Goal: Task Accomplishment & Management: Manage account settings

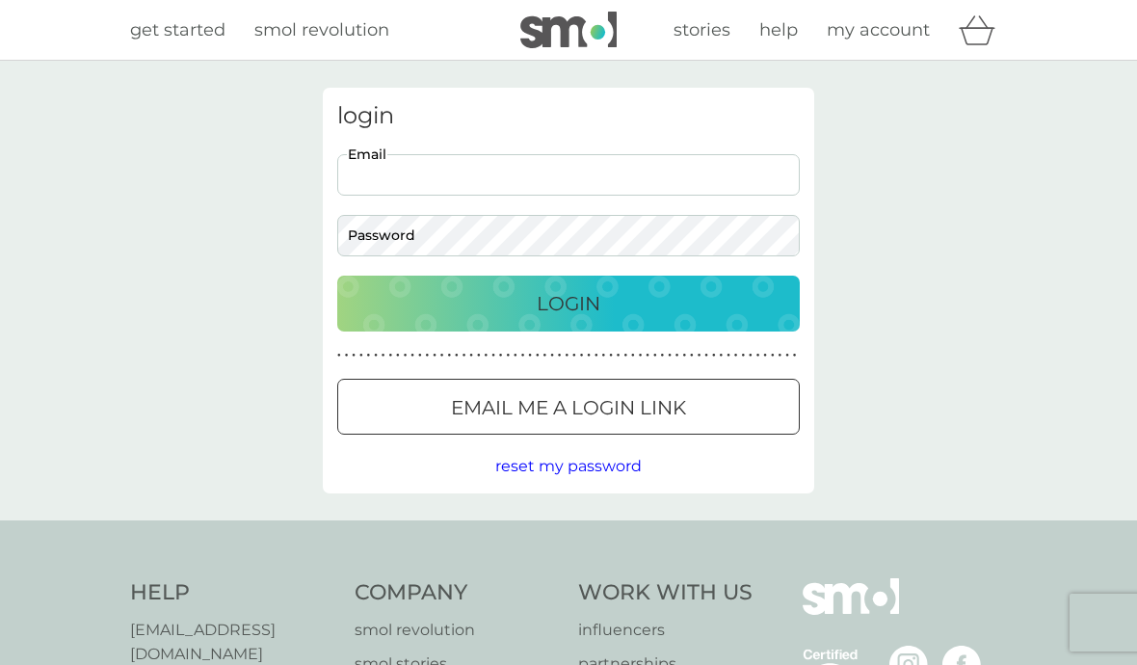
type input "[EMAIL_ADDRESS][DOMAIN_NAME]"
click at [569, 303] on button "Login" at bounding box center [568, 304] width 463 height 56
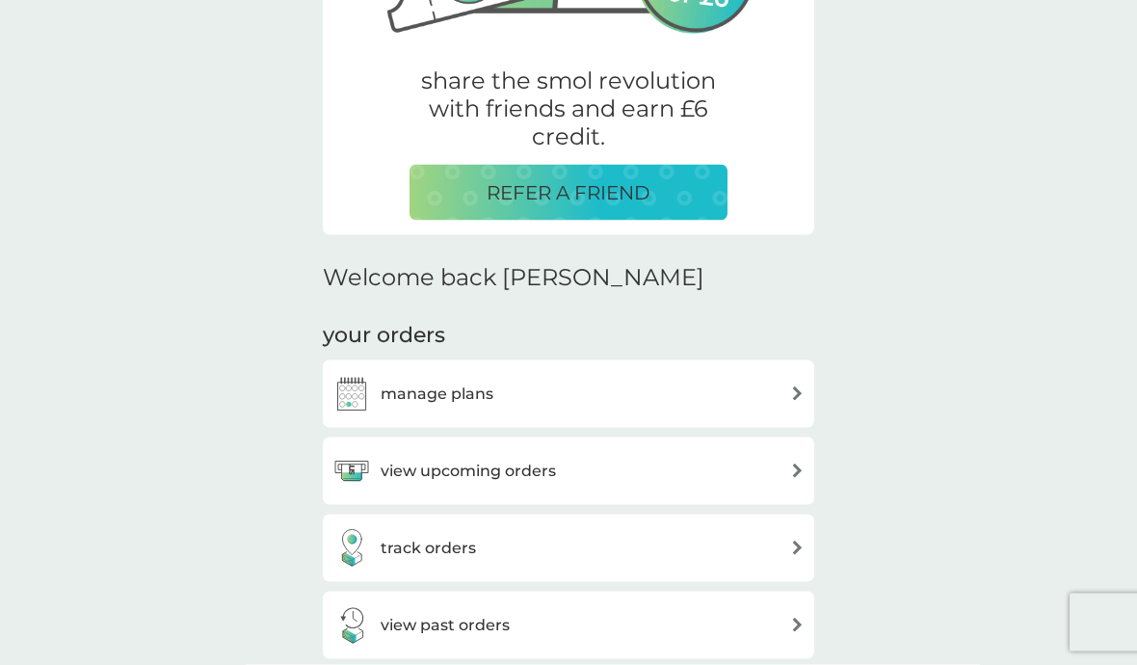
scroll to position [332, 0]
click at [793, 468] on img at bounding box center [797, 470] width 14 height 14
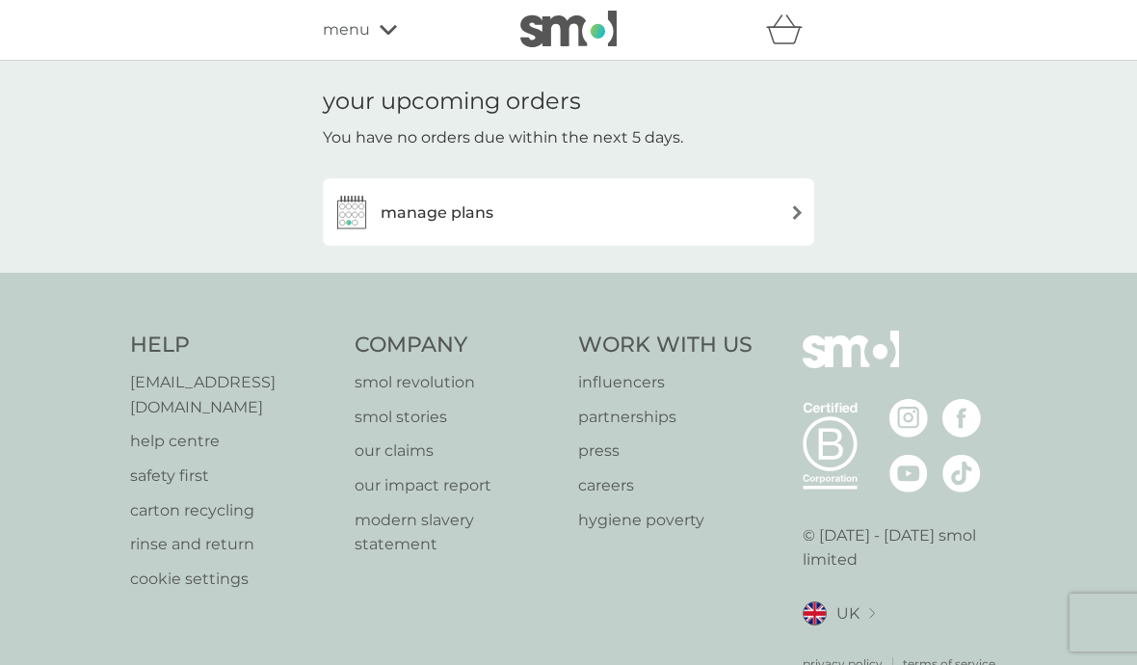
click at [791, 208] on img at bounding box center [797, 212] width 14 height 14
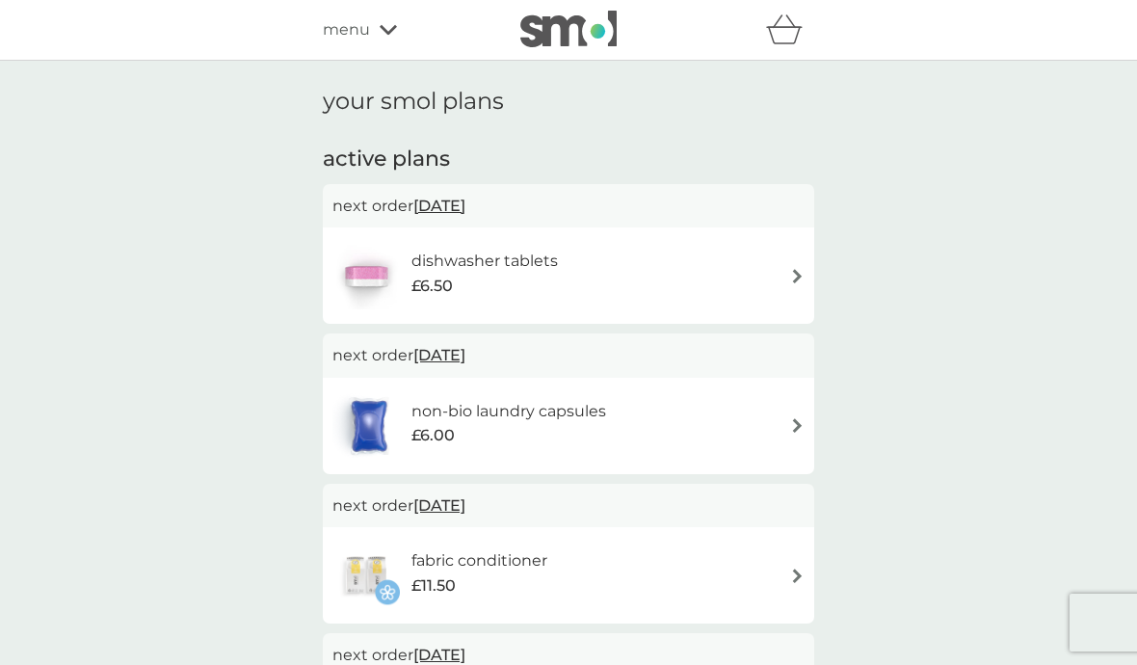
click at [381, 25] on icon at bounding box center [388, 30] width 17 height 12
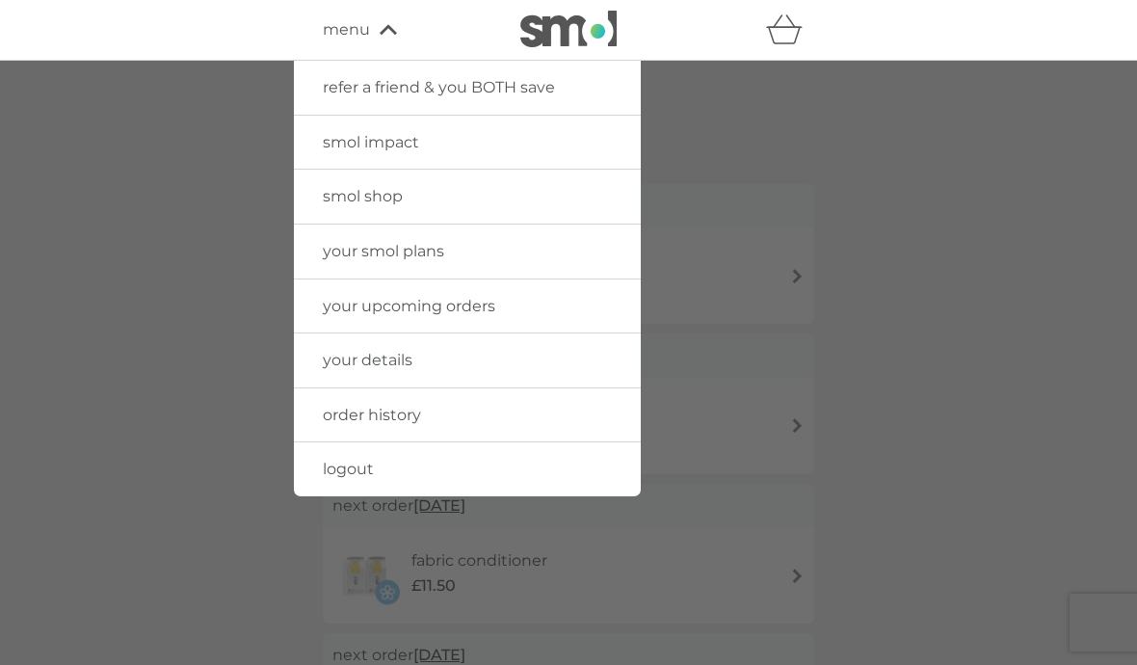
scroll to position [84, 0]
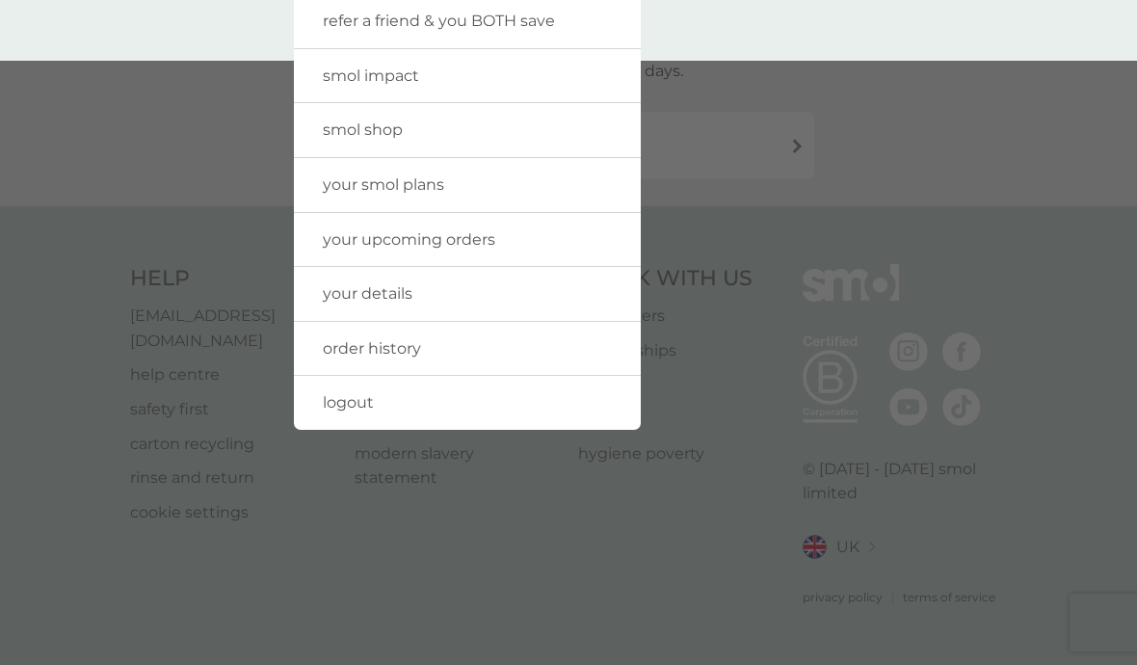
click at [768, 216] on div at bounding box center [568, 393] width 1137 height 665
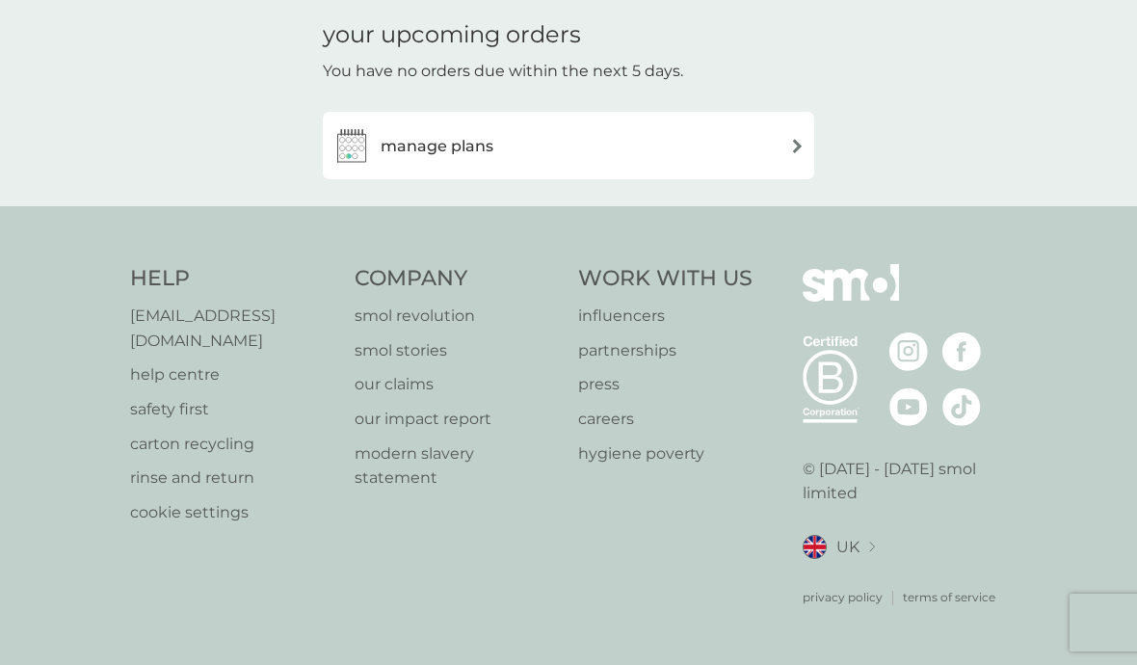
click at [793, 139] on img at bounding box center [797, 146] width 14 height 14
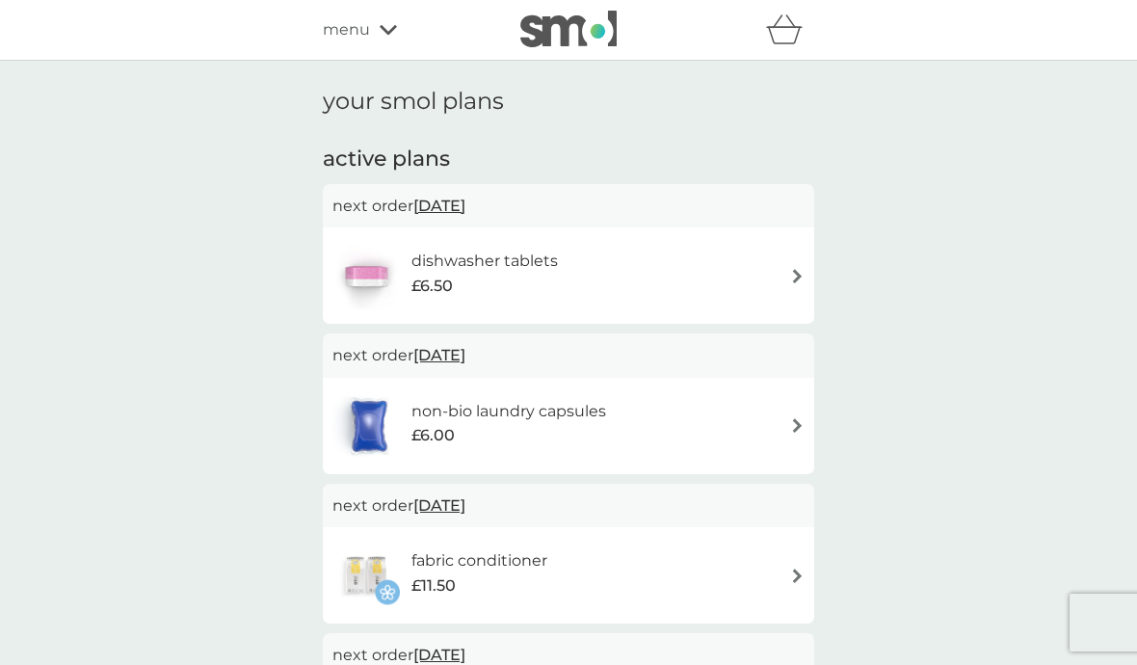
click at [795, 279] on img at bounding box center [797, 276] width 14 height 14
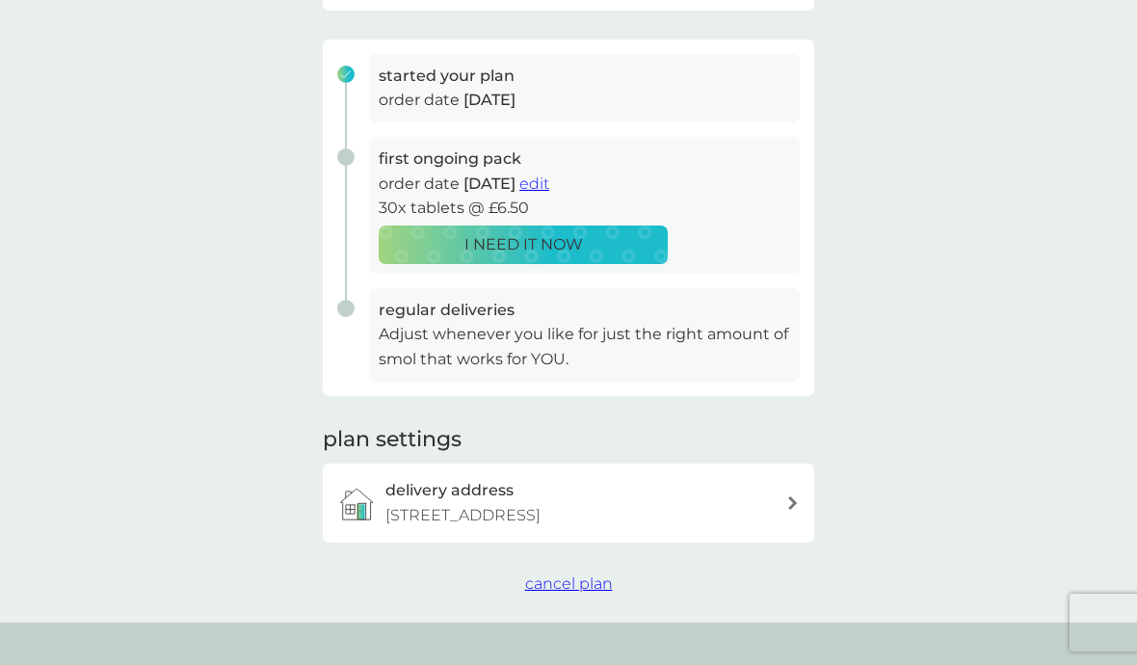
scroll to position [284, 0]
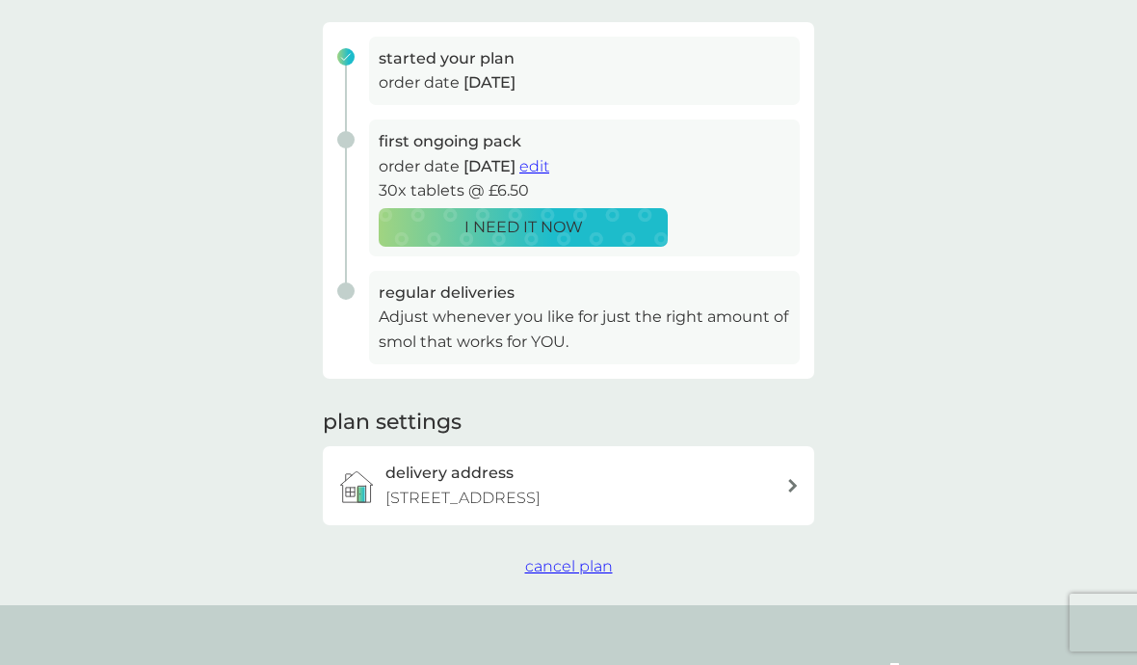
click at [578, 561] on span "cancel plan" at bounding box center [569, 566] width 88 height 18
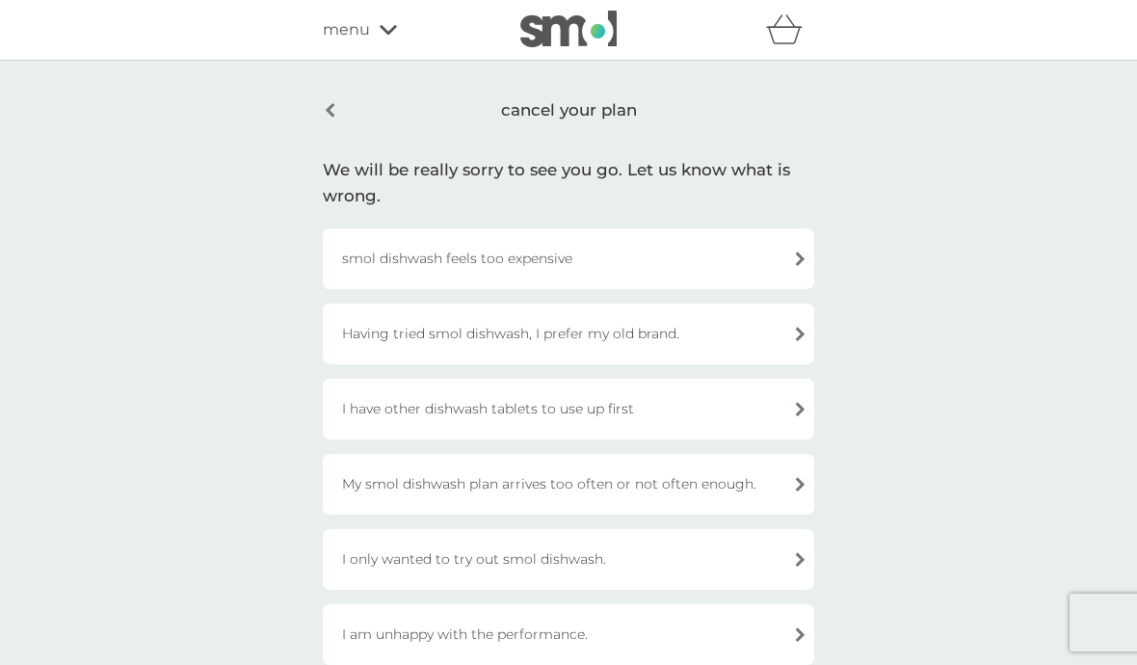
click at [794, 258] on div "smol dishwash feels too expensive" at bounding box center [568, 258] width 491 height 61
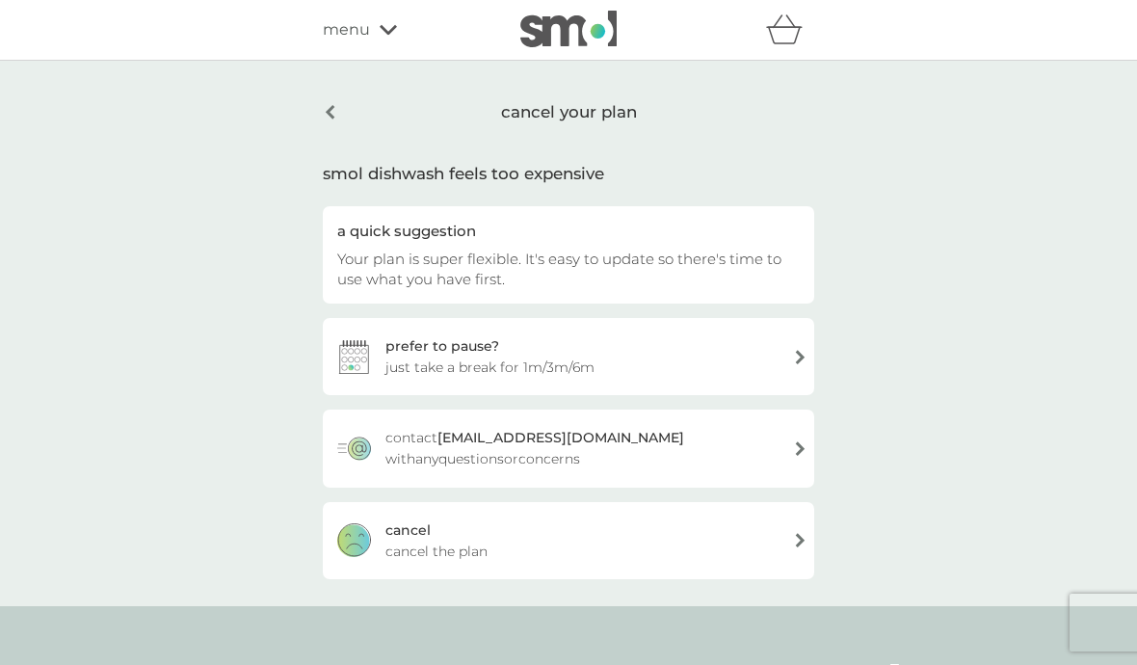
click at [802, 541] on div "cancel cancel the plan" at bounding box center [568, 540] width 491 height 77
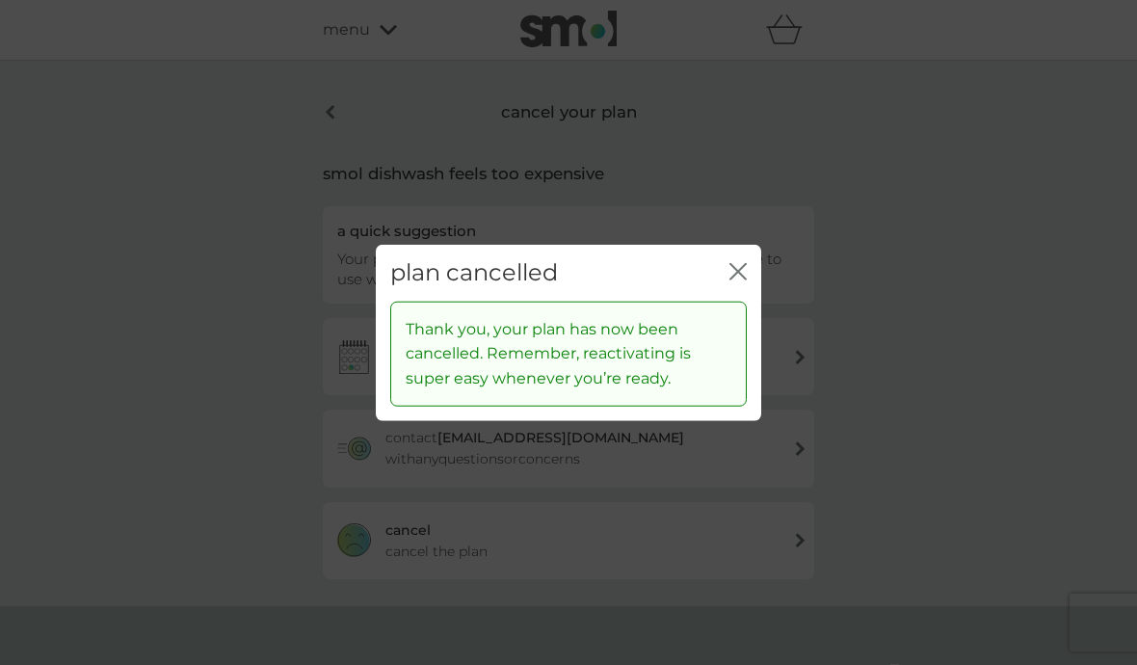
click at [732, 280] on icon "close" at bounding box center [738, 271] width 17 height 17
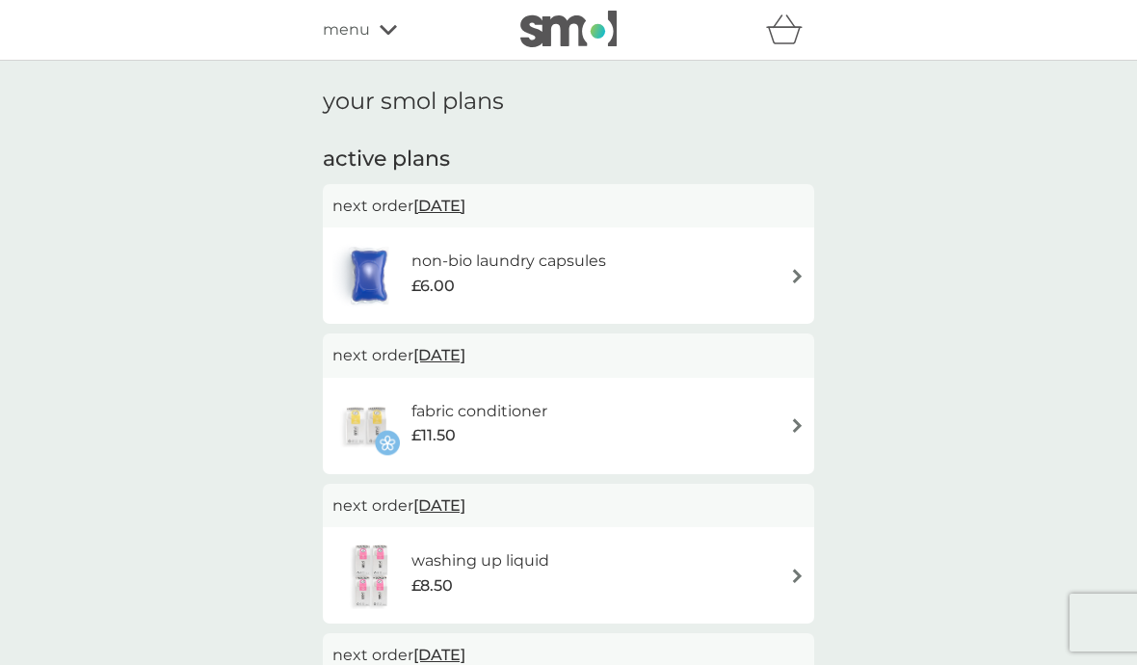
click at [794, 278] on img at bounding box center [797, 276] width 14 height 14
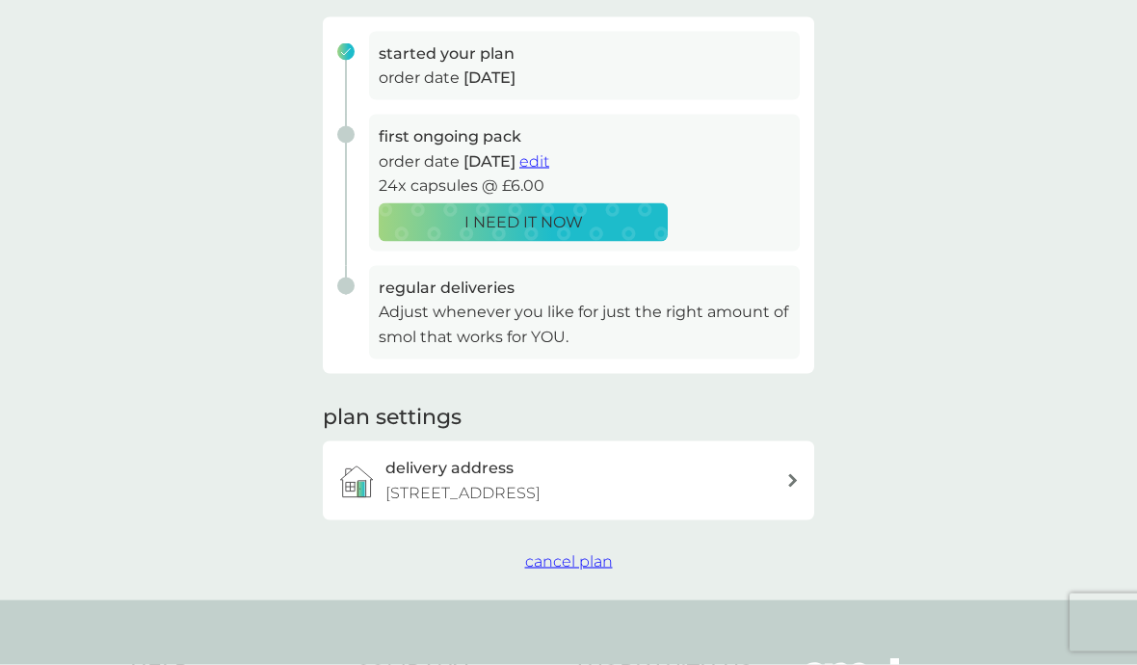
scroll to position [298, 0]
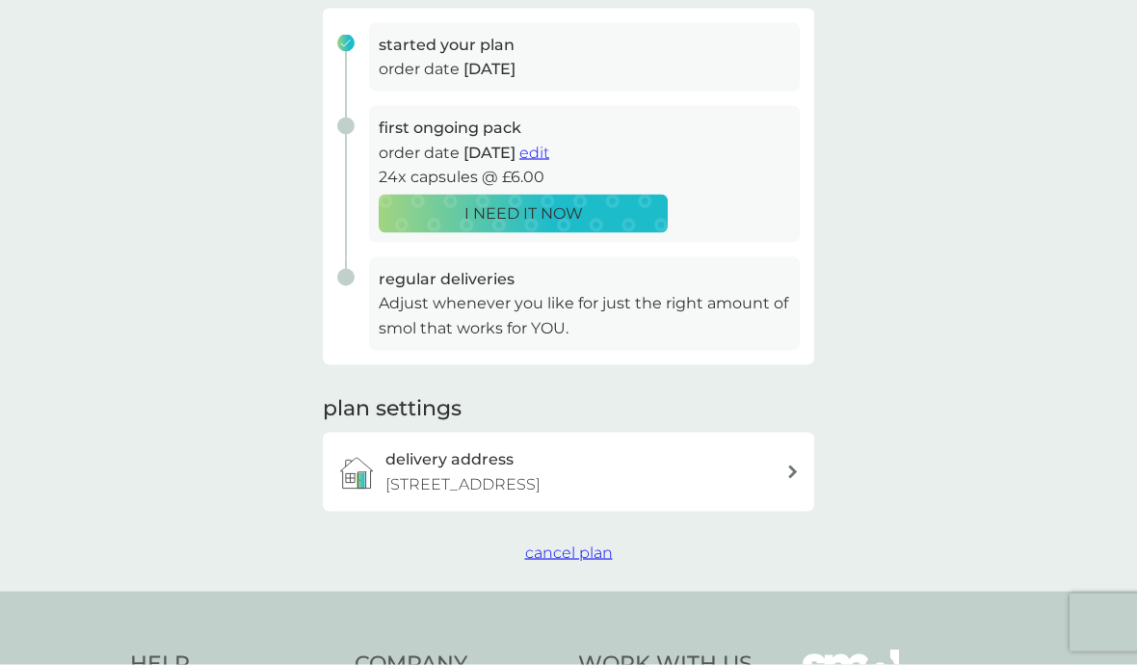
click at [565, 549] on span "cancel plan" at bounding box center [569, 553] width 88 height 18
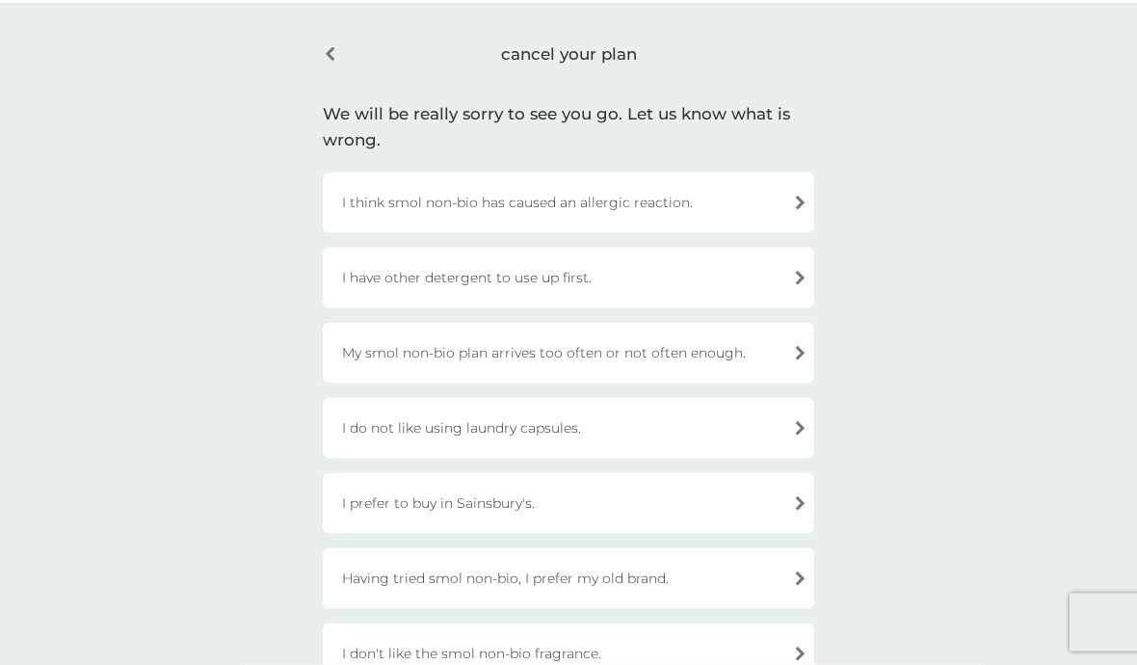
scroll to position [71, 0]
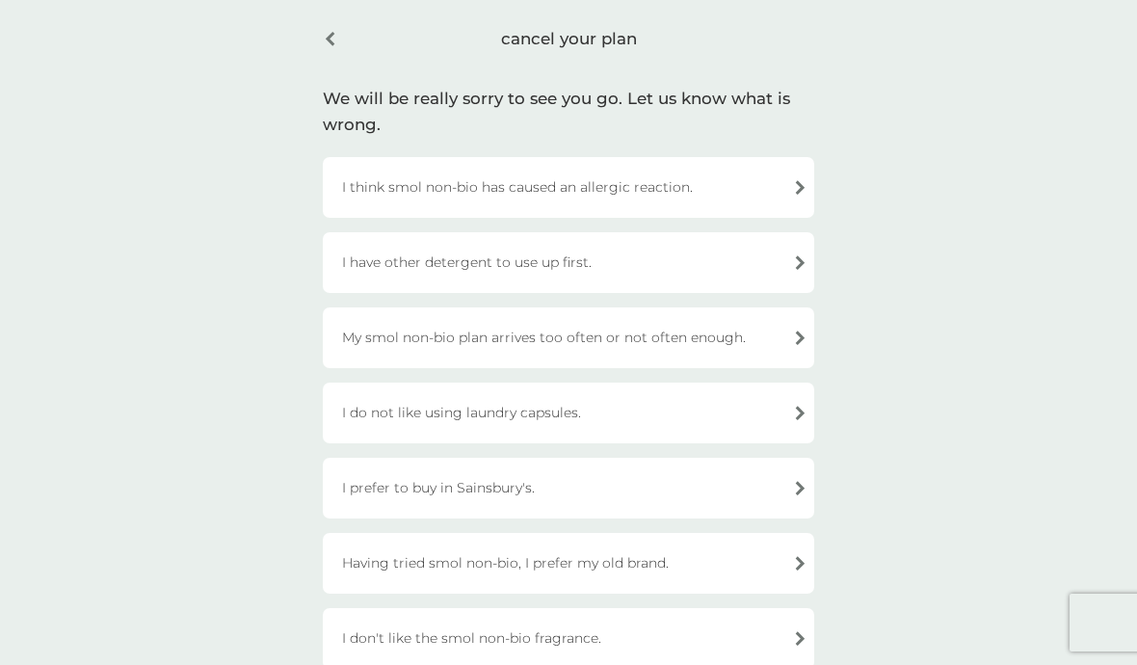
click at [804, 633] on div "I don't like the smol non-bio fragrance." at bounding box center [568, 638] width 491 height 61
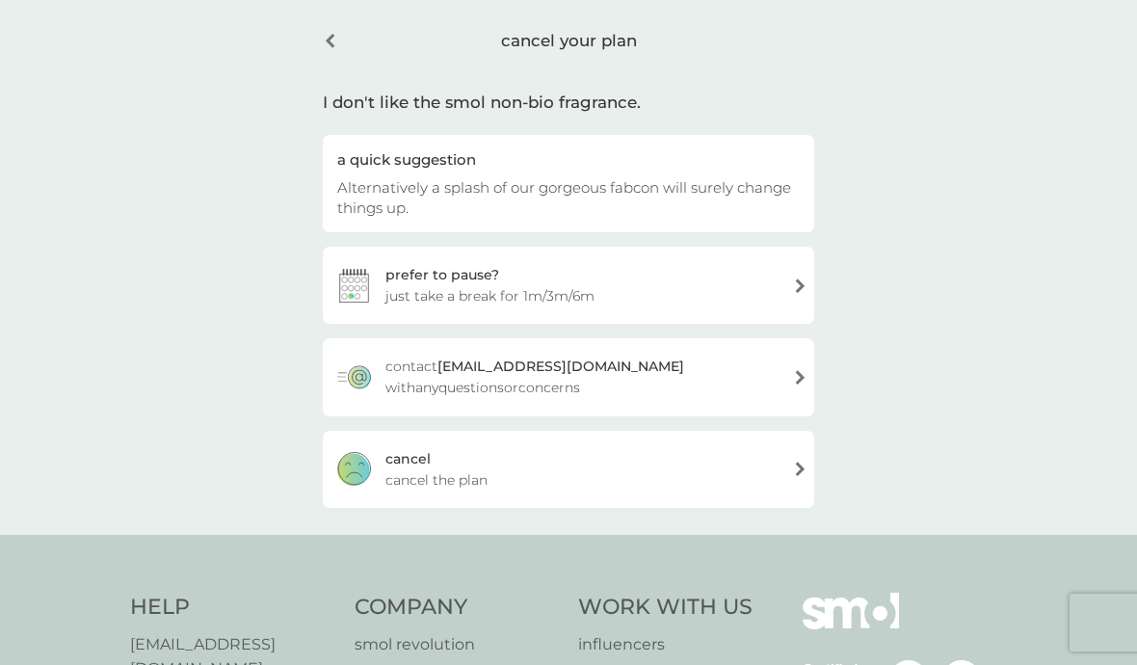
click at [798, 478] on div "cancel cancel the plan" at bounding box center [568, 469] width 491 height 77
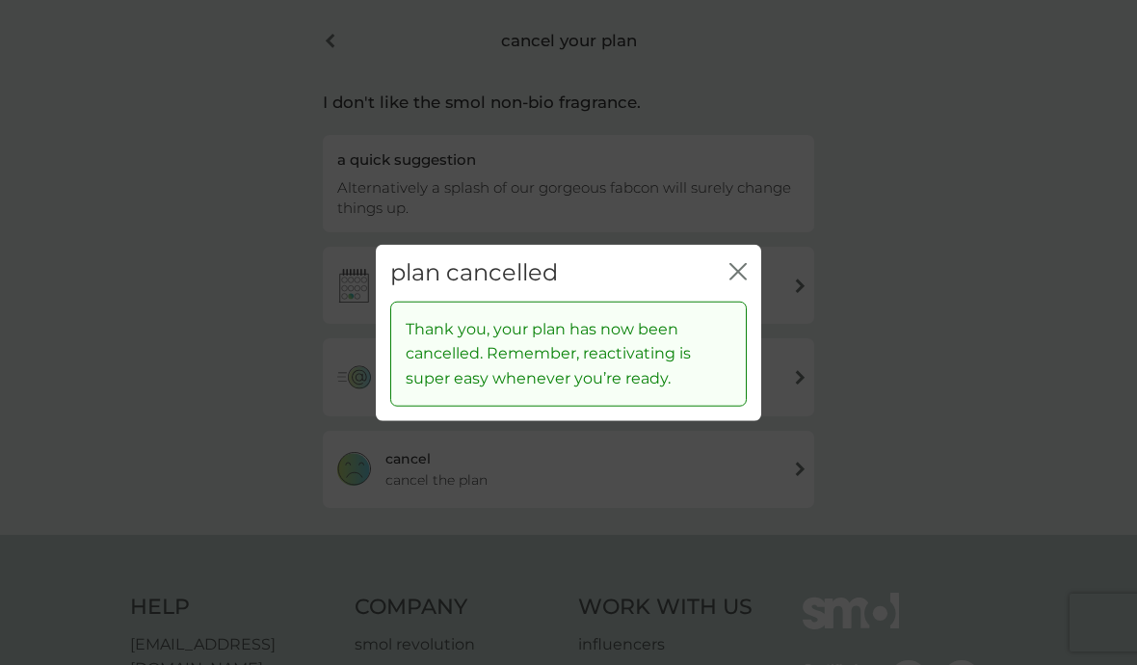
click at [731, 280] on icon "close" at bounding box center [738, 271] width 17 height 17
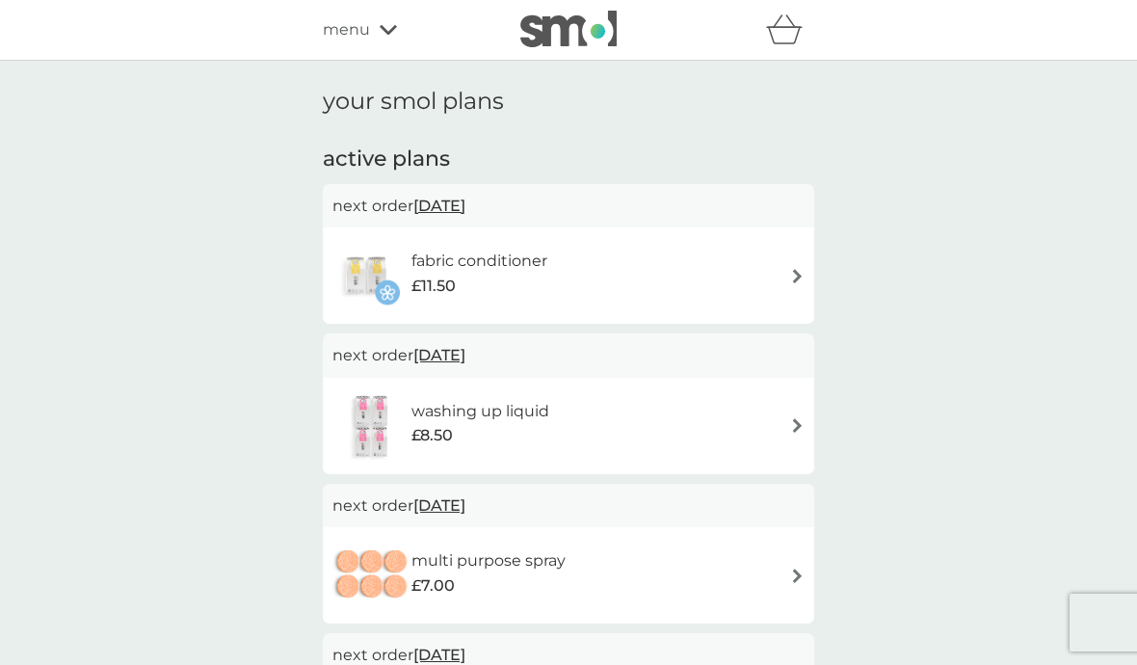
click at [799, 272] on img at bounding box center [797, 276] width 14 height 14
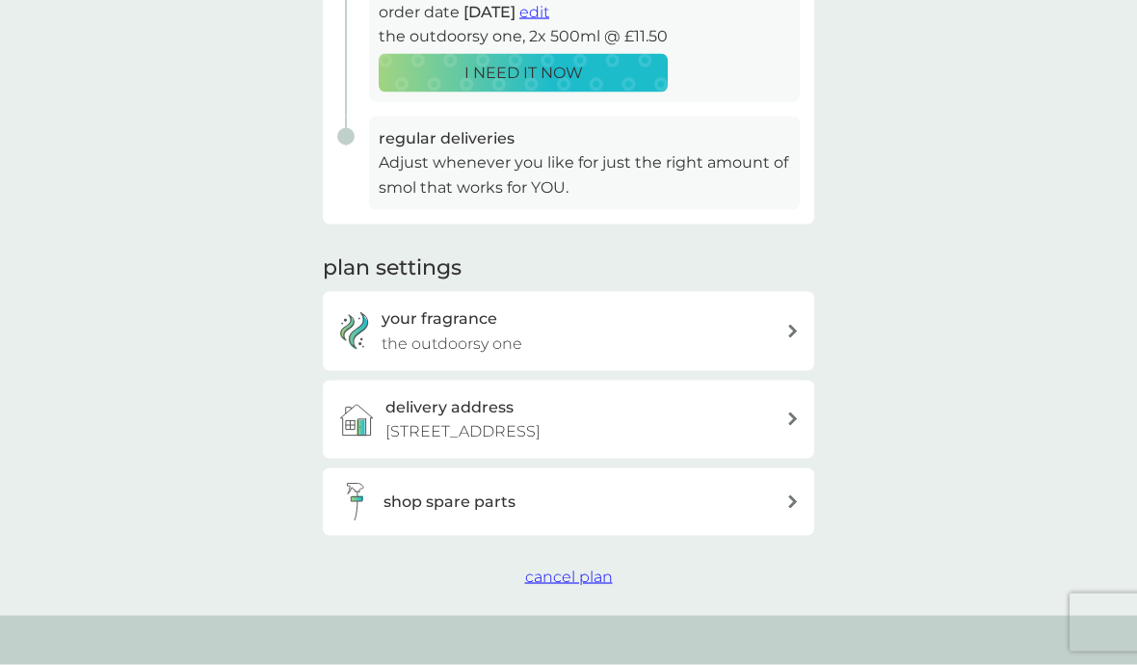
scroll to position [439, 0]
click at [576, 567] on span "cancel plan" at bounding box center [569, 576] width 88 height 18
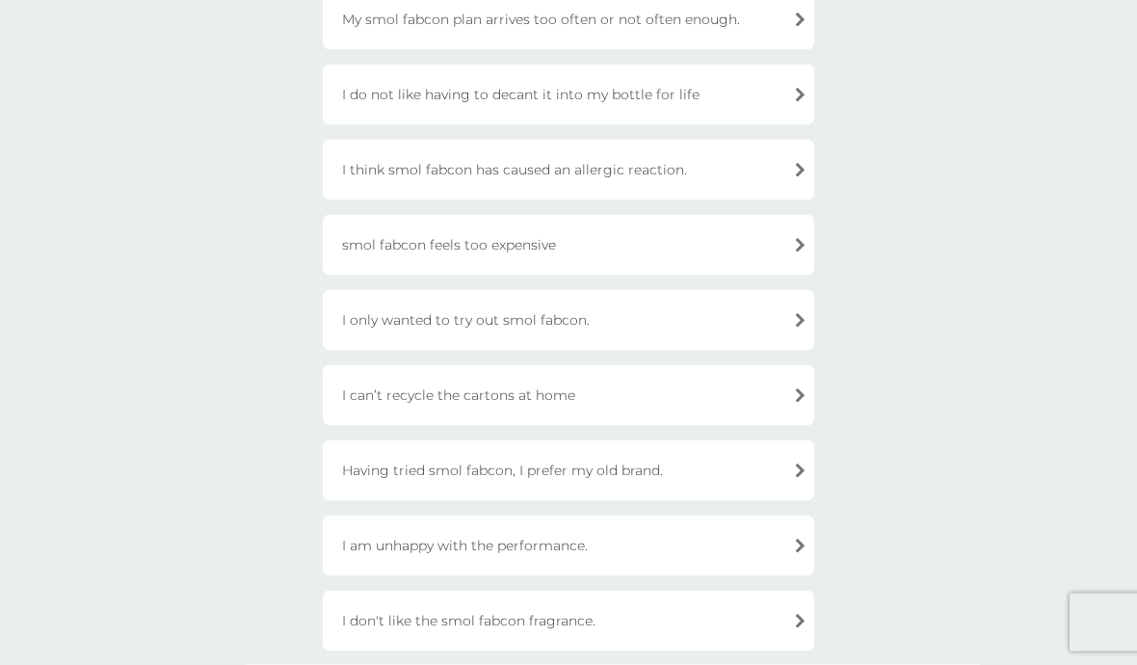
scroll to position [316, 0]
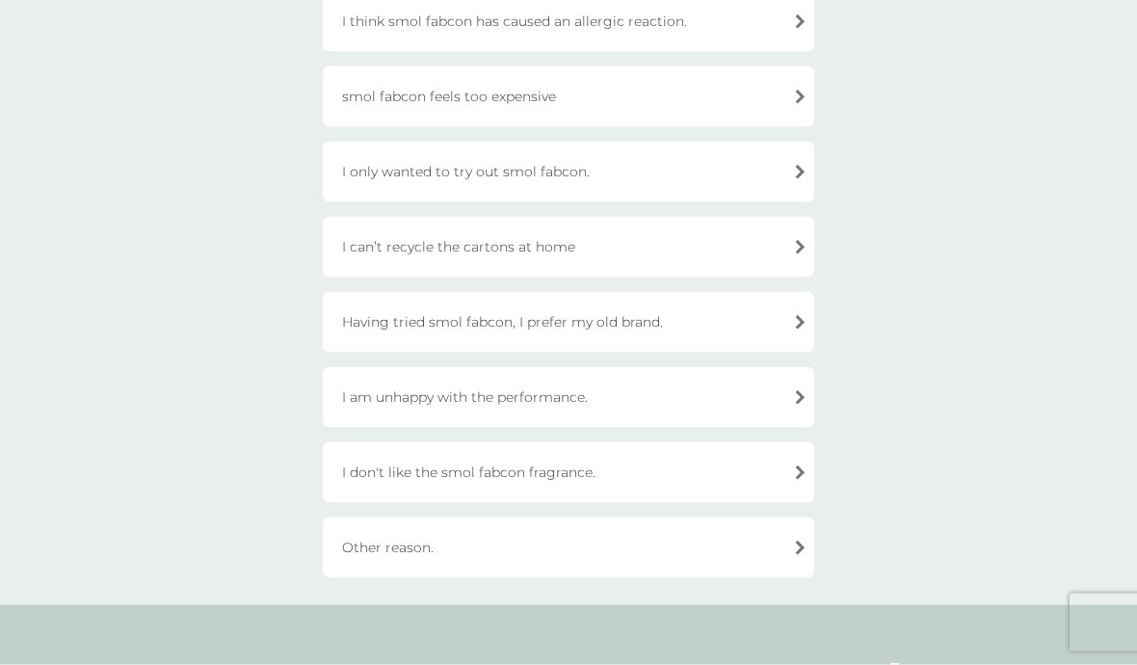
click at [798, 469] on div "I don't like the smol fabcon fragrance." at bounding box center [568, 472] width 491 height 61
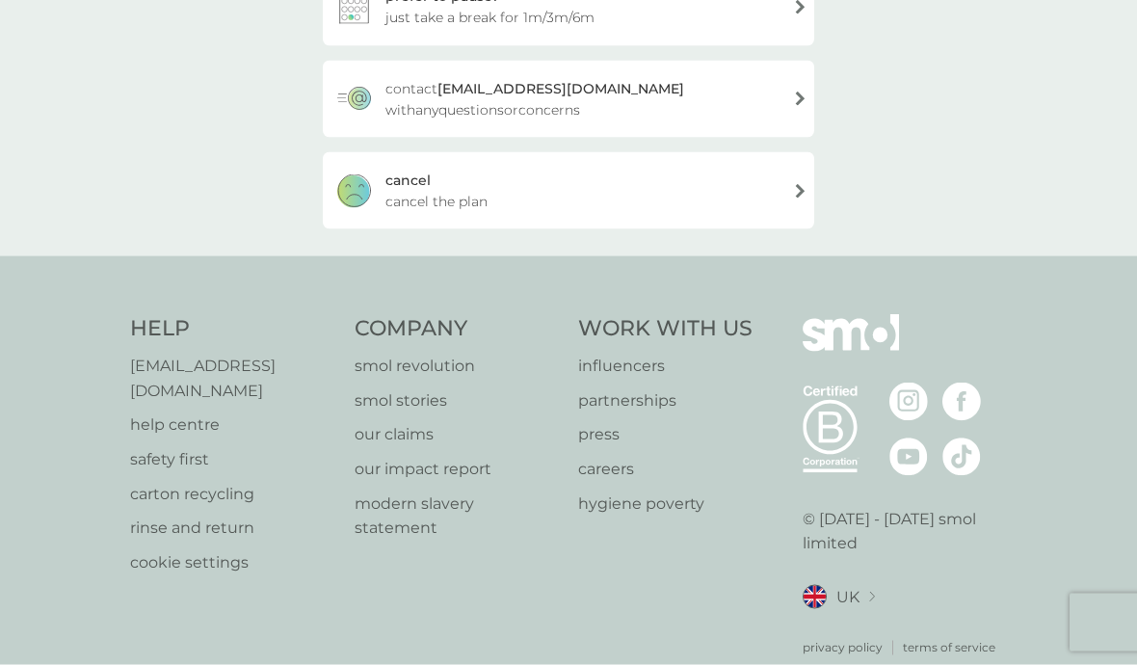
scroll to position [402, 0]
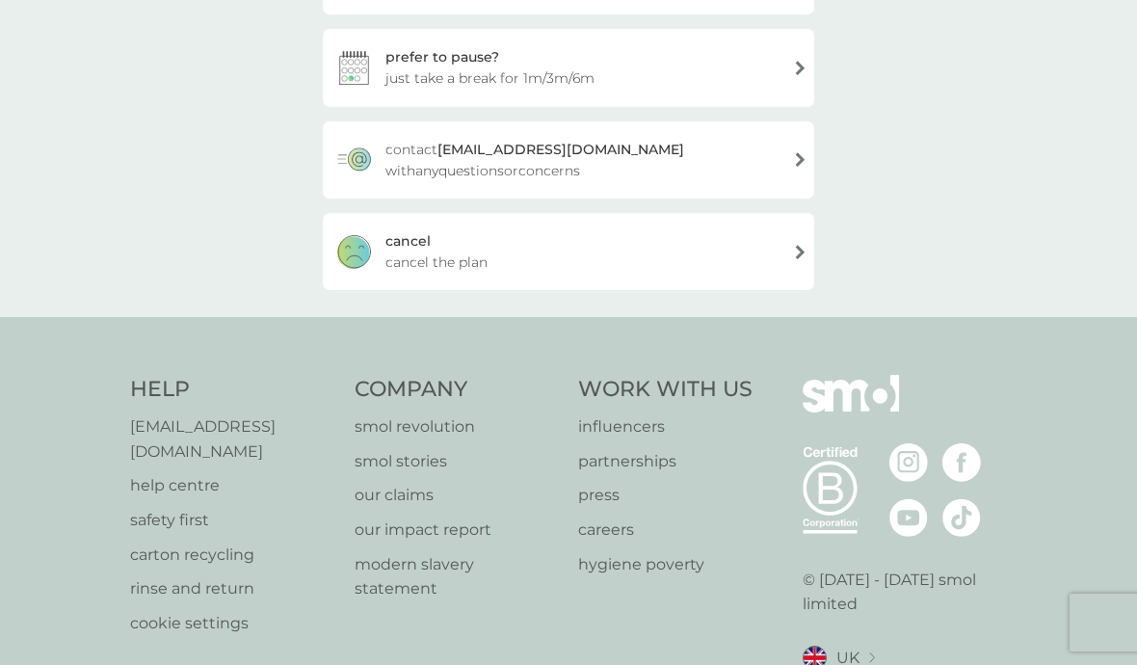
click at [805, 250] on div "cancel cancel the plan" at bounding box center [568, 251] width 491 height 77
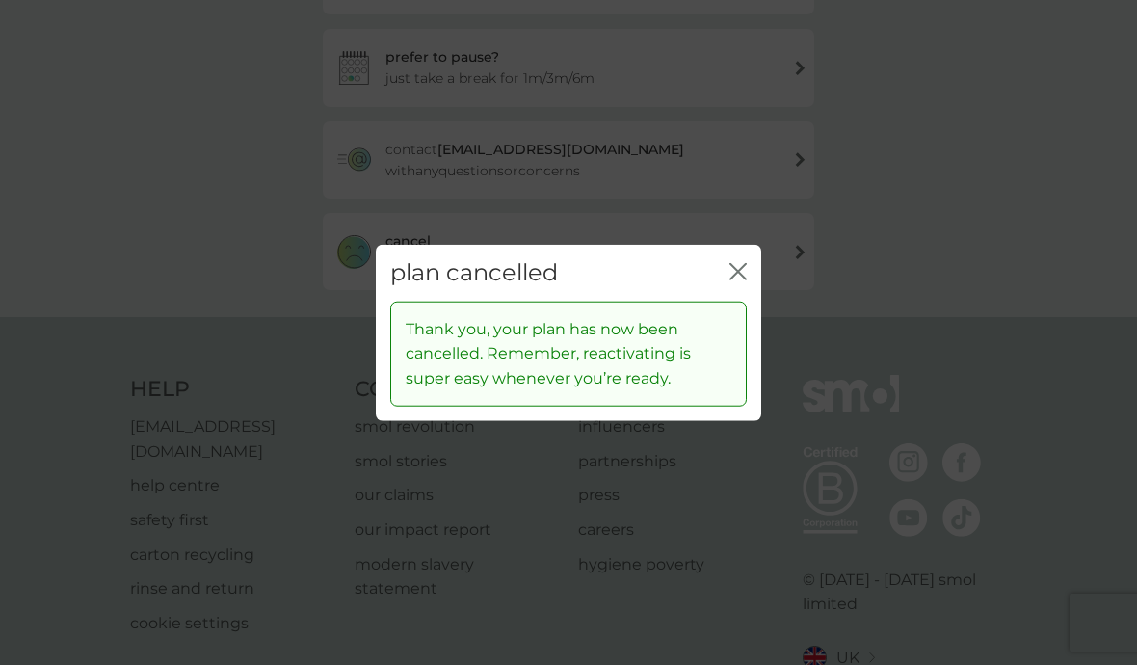
click at [744, 280] on icon "close" at bounding box center [738, 271] width 17 height 17
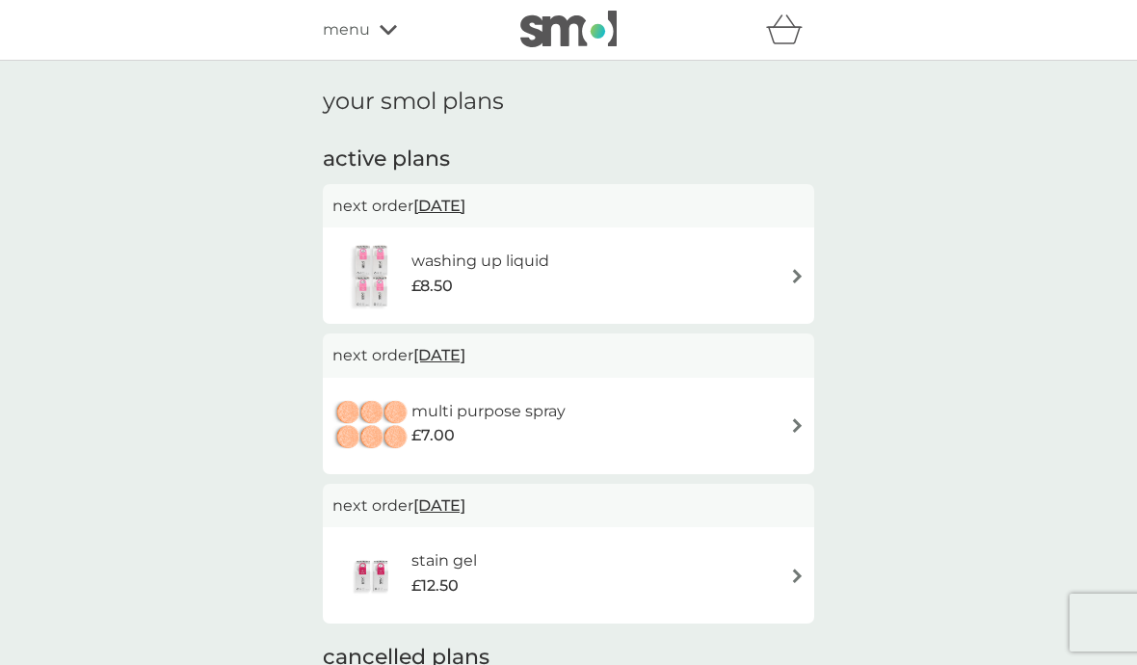
click at [796, 269] on img at bounding box center [797, 276] width 14 height 14
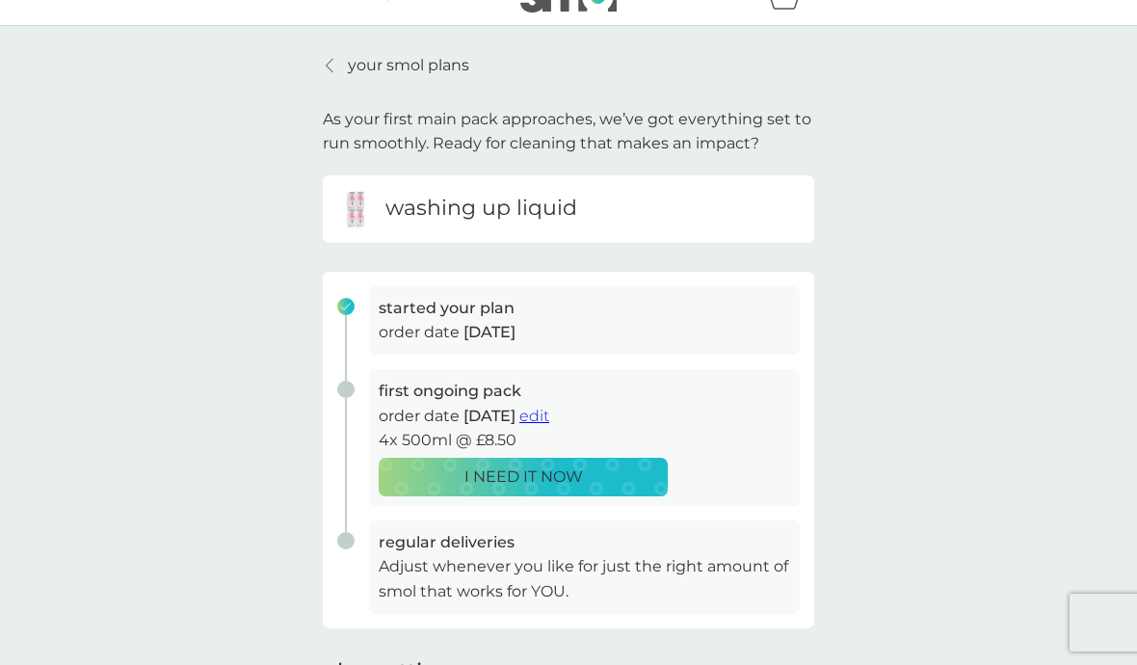
scroll to position [34, 0]
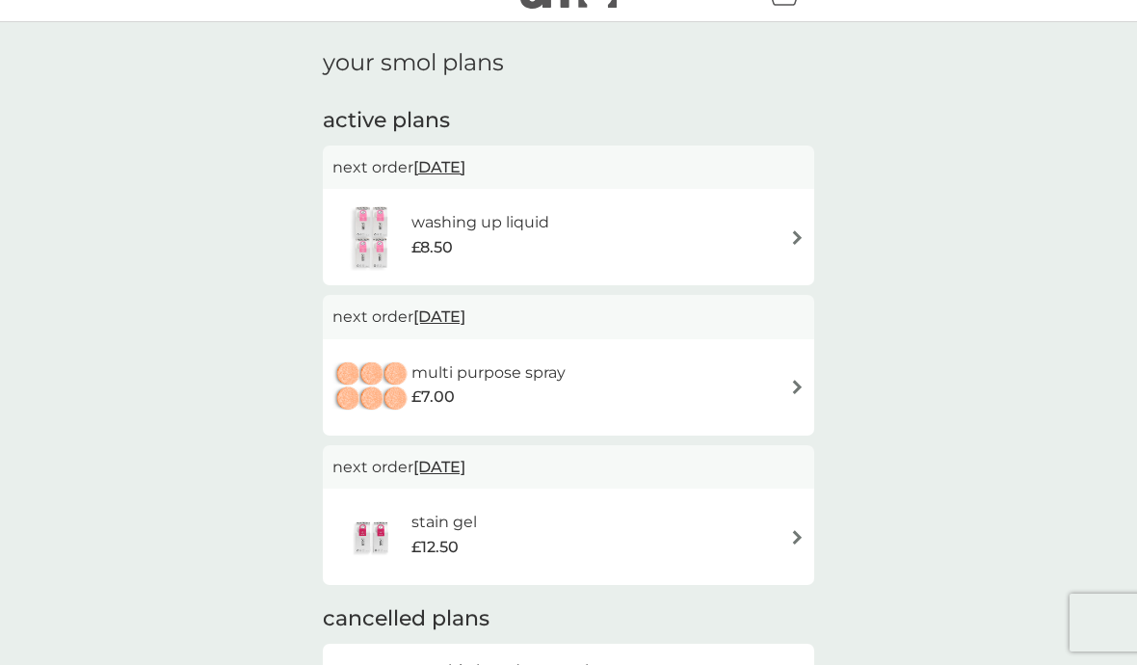
scroll to position [37, 0]
